Goal: Transaction & Acquisition: Download file/media

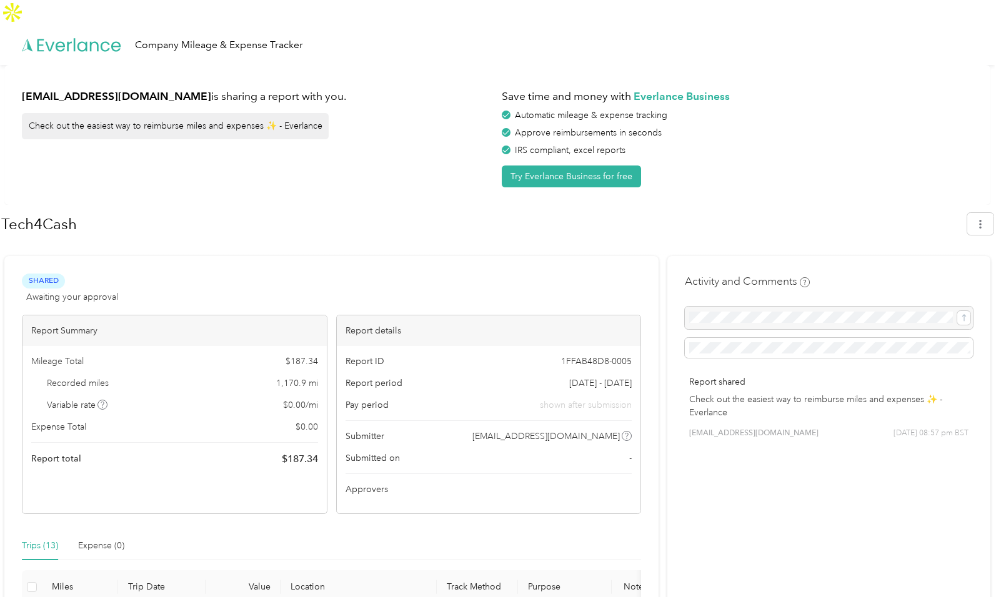
click at [938, 82] on div "Save time and money with Everlance Business Automatic mileage & expense trackin…" at bounding box center [737, 134] width 471 height 105
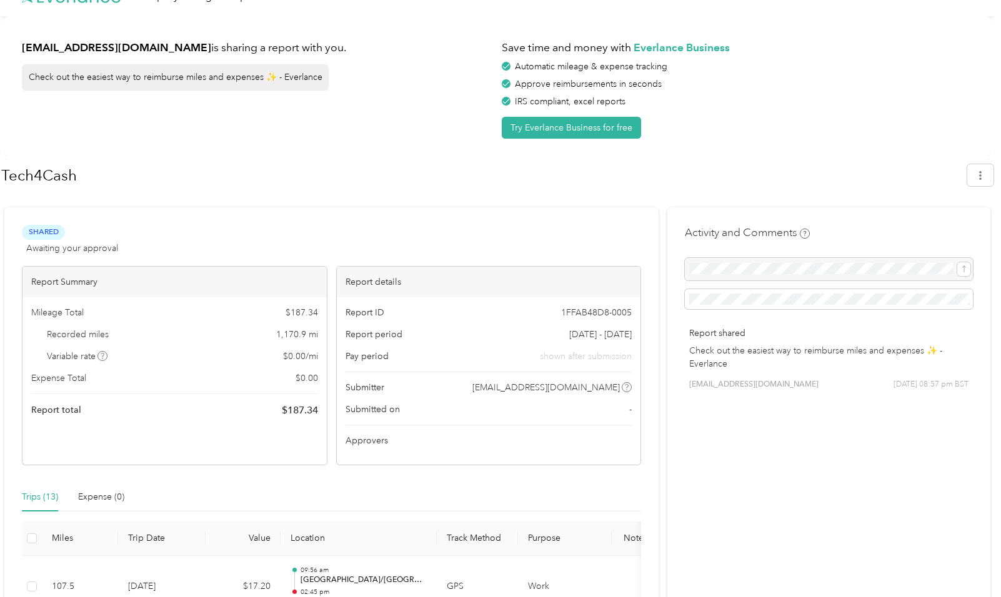
scroll to position [59, 0]
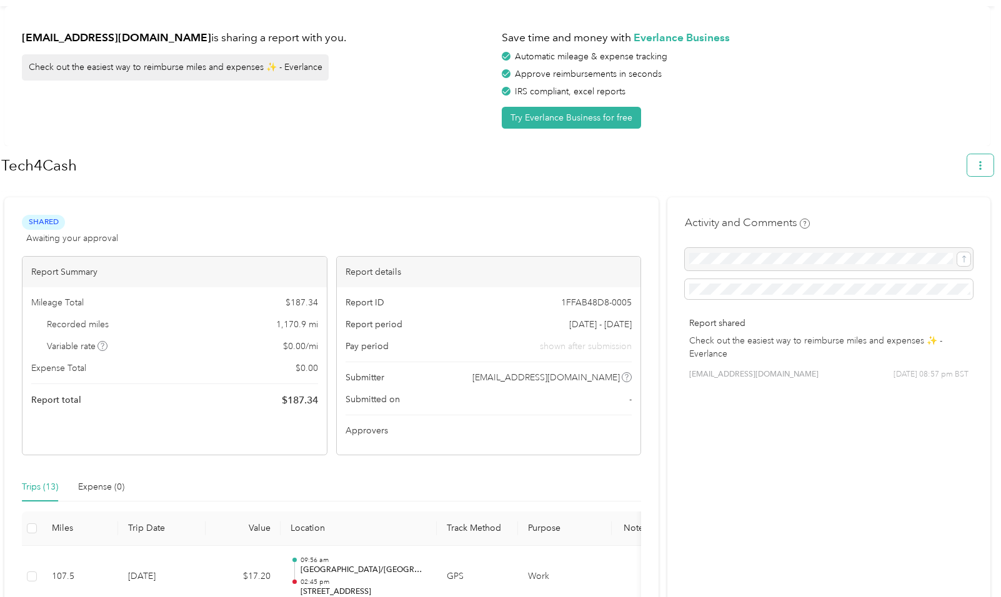
click at [977, 154] on button "button" at bounding box center [980, 165] width 26 height 22
click at [935, 193] on span "Download" at bounding box center [950, 199] width 41 height 13
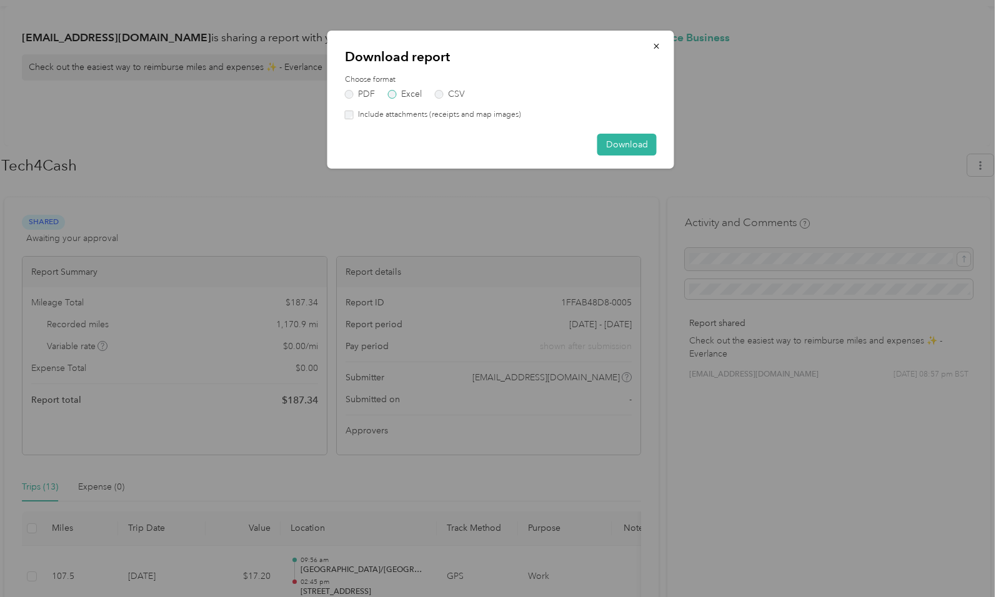
click at [416, 91] on label "Excel" at bounding box center [405, 94] width 34 height 9
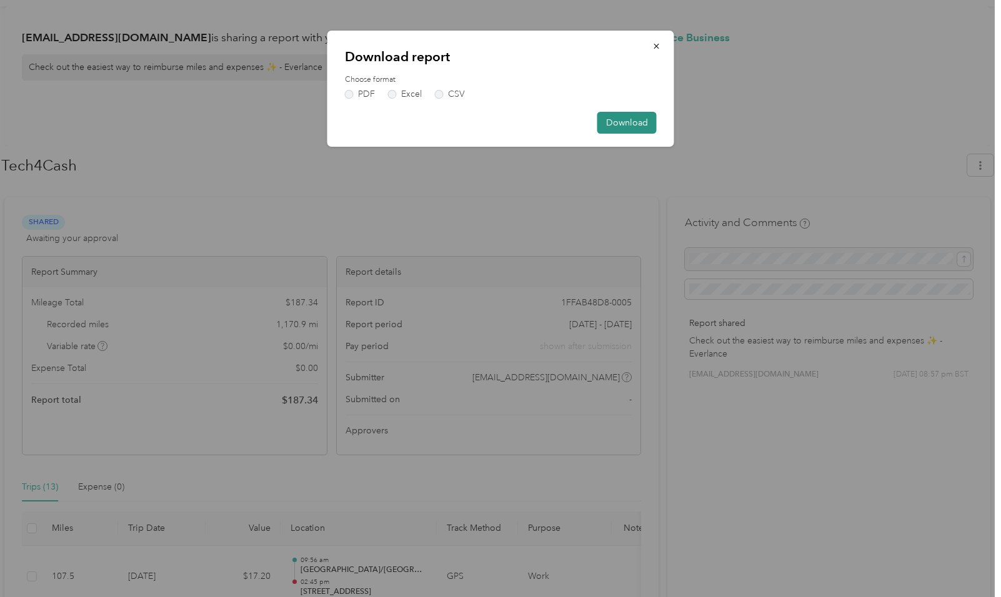
click at [652, 117] on button "Download" at bounding box center [626, 123] width 59 height 22
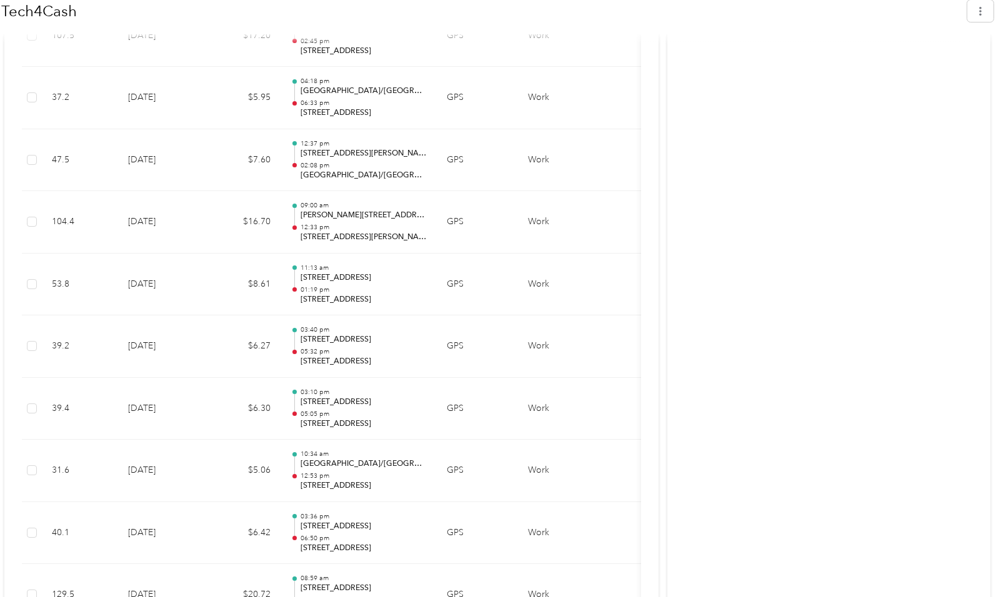
scroll to position [631, 0]
